Goal: Task Accomplishment & Management: Manage account settings

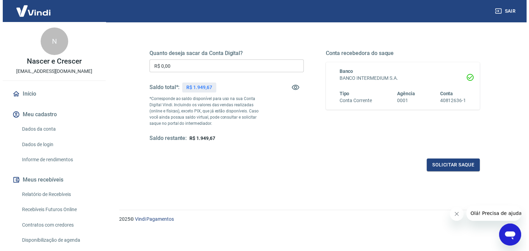
scroll to position [89, 0]
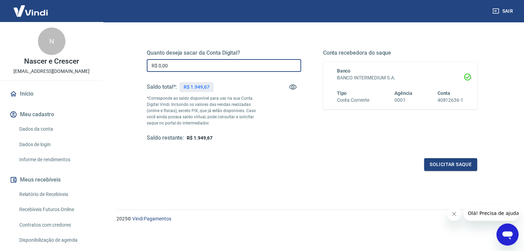
click at [230, 65] on input "R$ 0,00" at bounding box center [224, 65] width 154 height 13
type input "R$ 1.949,67"
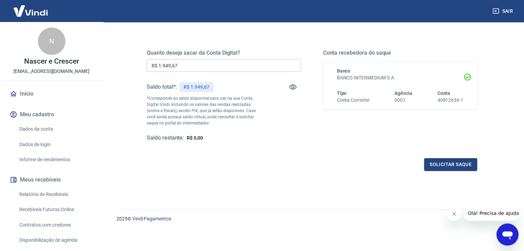
click at [263, 168] on div "Solicitar saque" at bounding box center [312, 164] width 330 height 13
click at [464, 165] on button "Solicitar saque" at bounding box center [450, 164] width 53 height 13
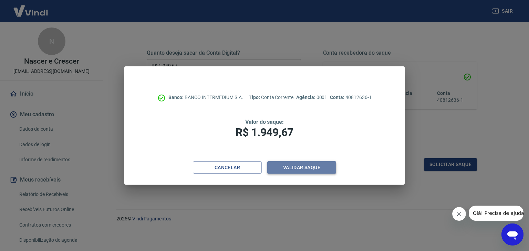
click at [319, 164] on button "Validar saque" at bounding box center [301, 168] width 69 height 13
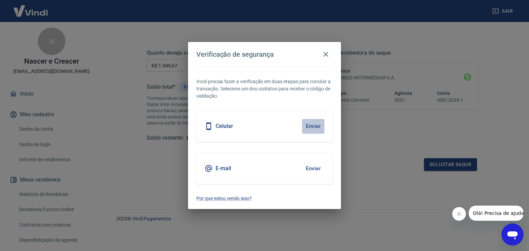
click at [311, 125] on button "Enviar" at bounding box center [313, 126] width 22 height 14
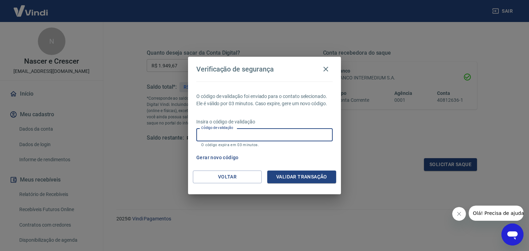
click at [258, 136] on input "Código de validação" at bounding box center [264, 134] width 136 height 13
type input "939481"
click at [322, 176] on button "Validar transação" at bounding box center [301, 177] width 69 height 13
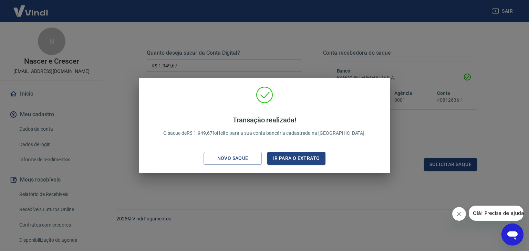
click at [377, 213] on div "Transação realizada! O saque de R$ 1.949,67 foi feito para a sua conta bancária…" at bounding box center [264, 125] width 529 height 251
